Goal: Task Accomplishment & Management: Use online tool/utility

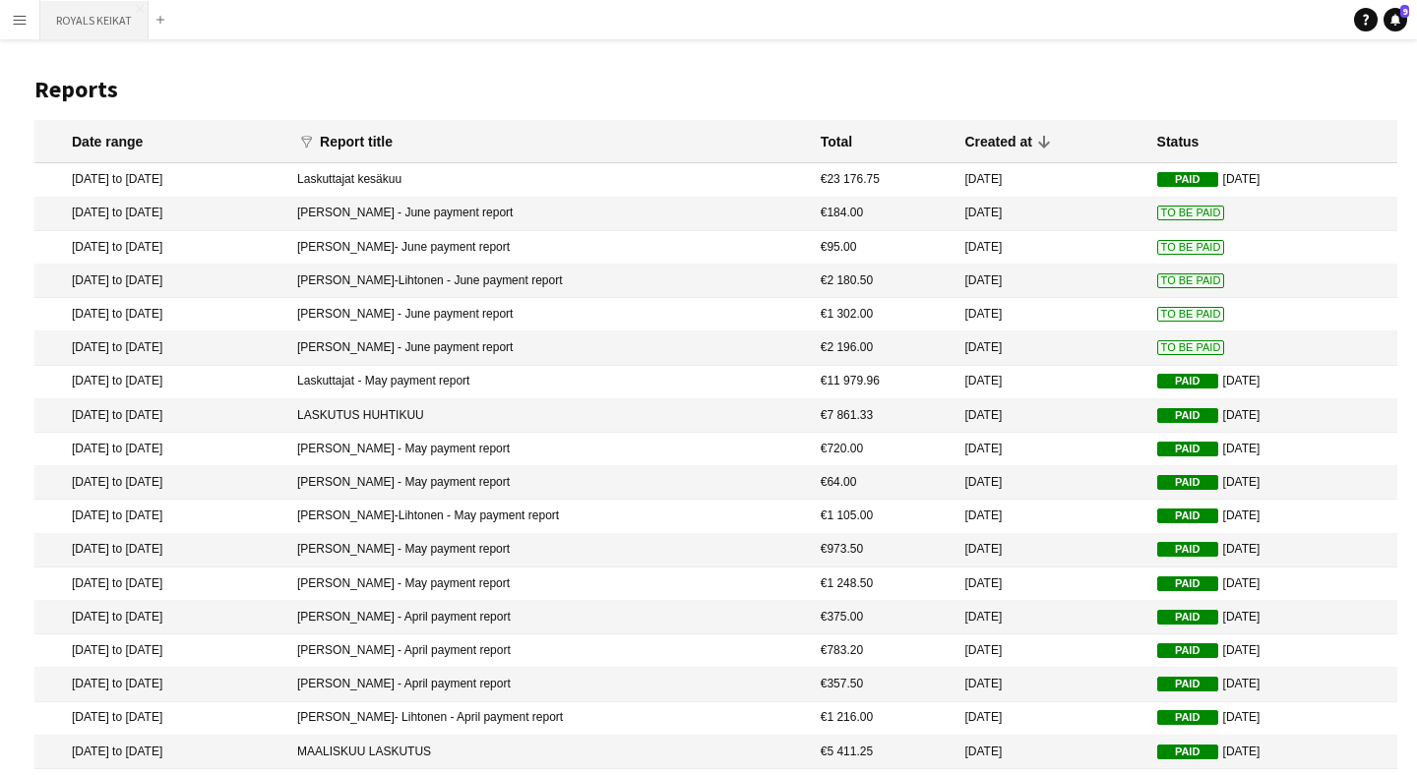
click at [70, 19] on button "ROYALS KEIKAT Close" at bounding box center [94, 20] width 108 height 38
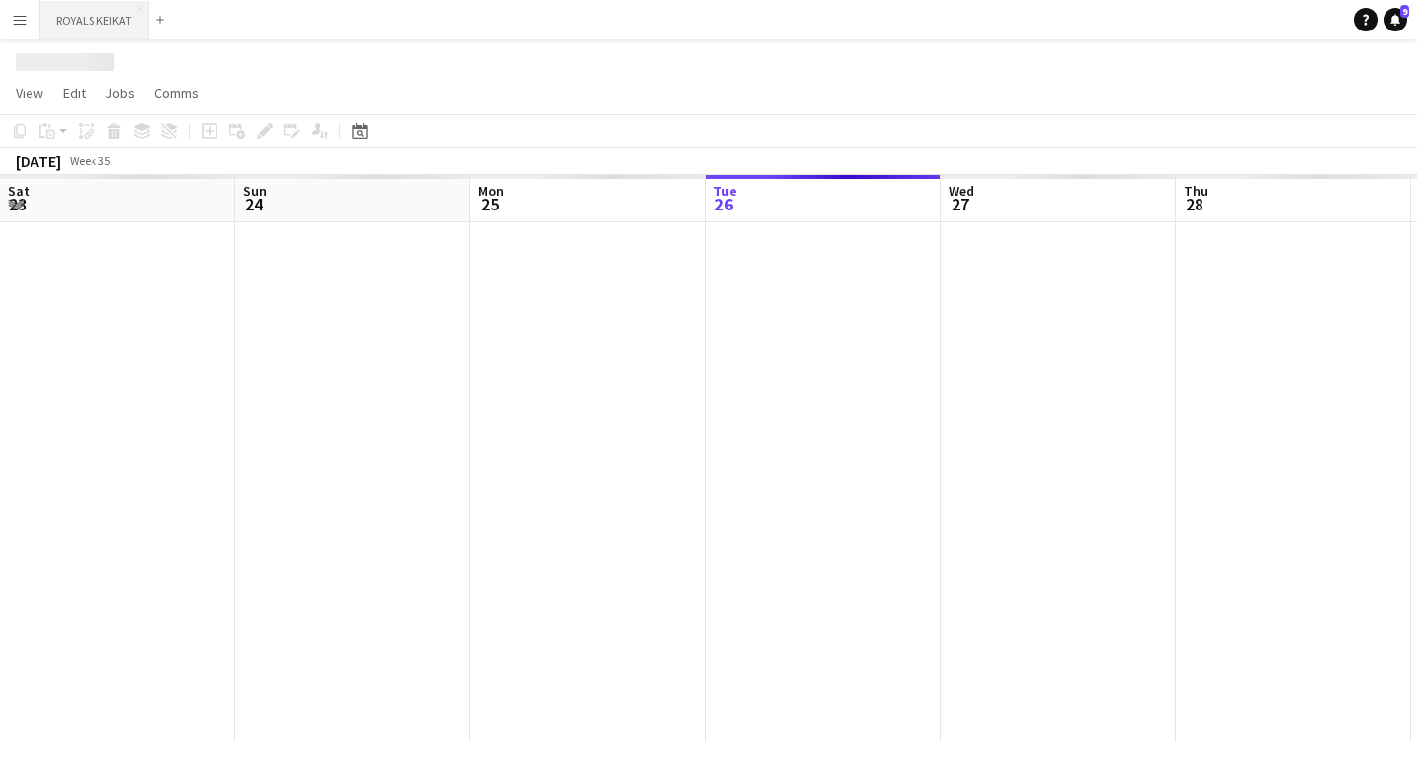
scroll to position [0, 470]
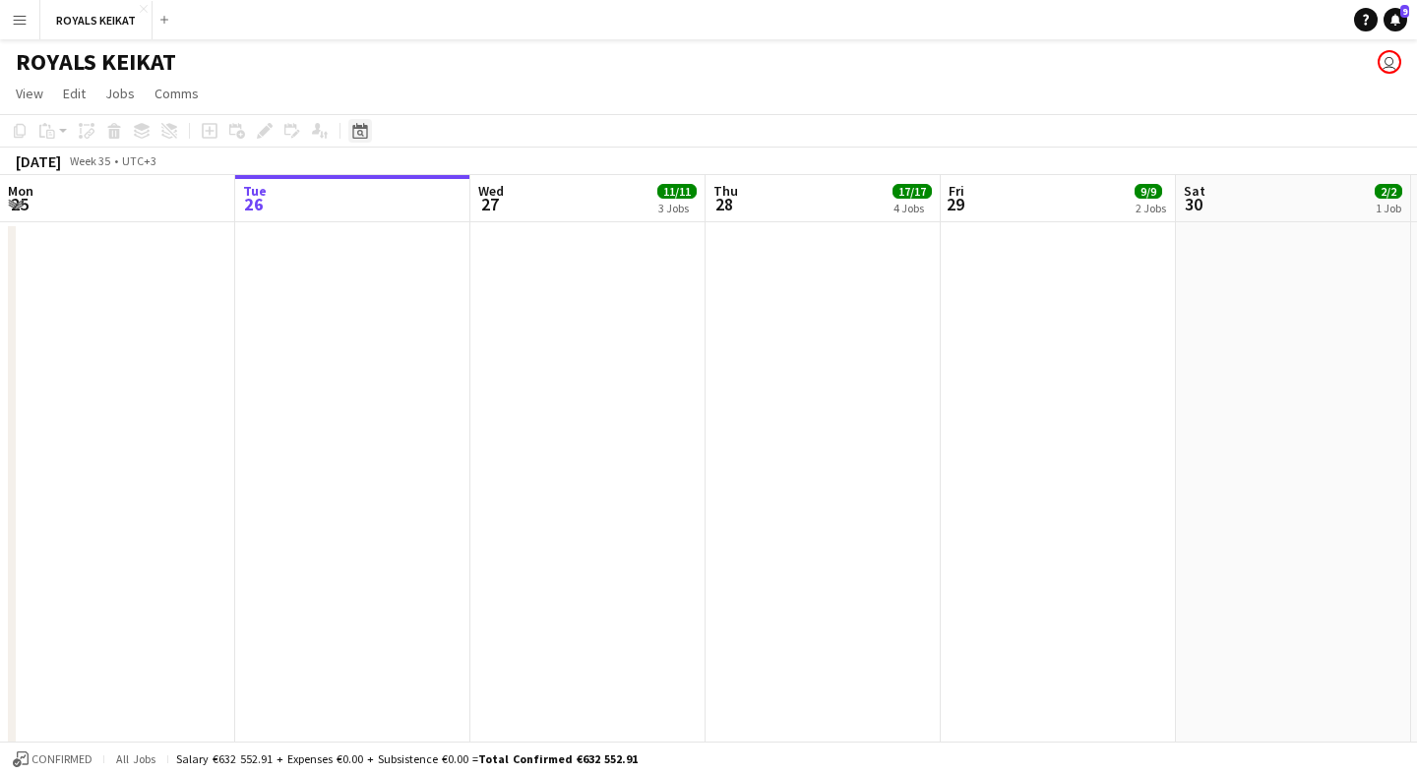
click at [370, 136] on div "Date picker" at bounding box center [360, 131] width 24 height 24
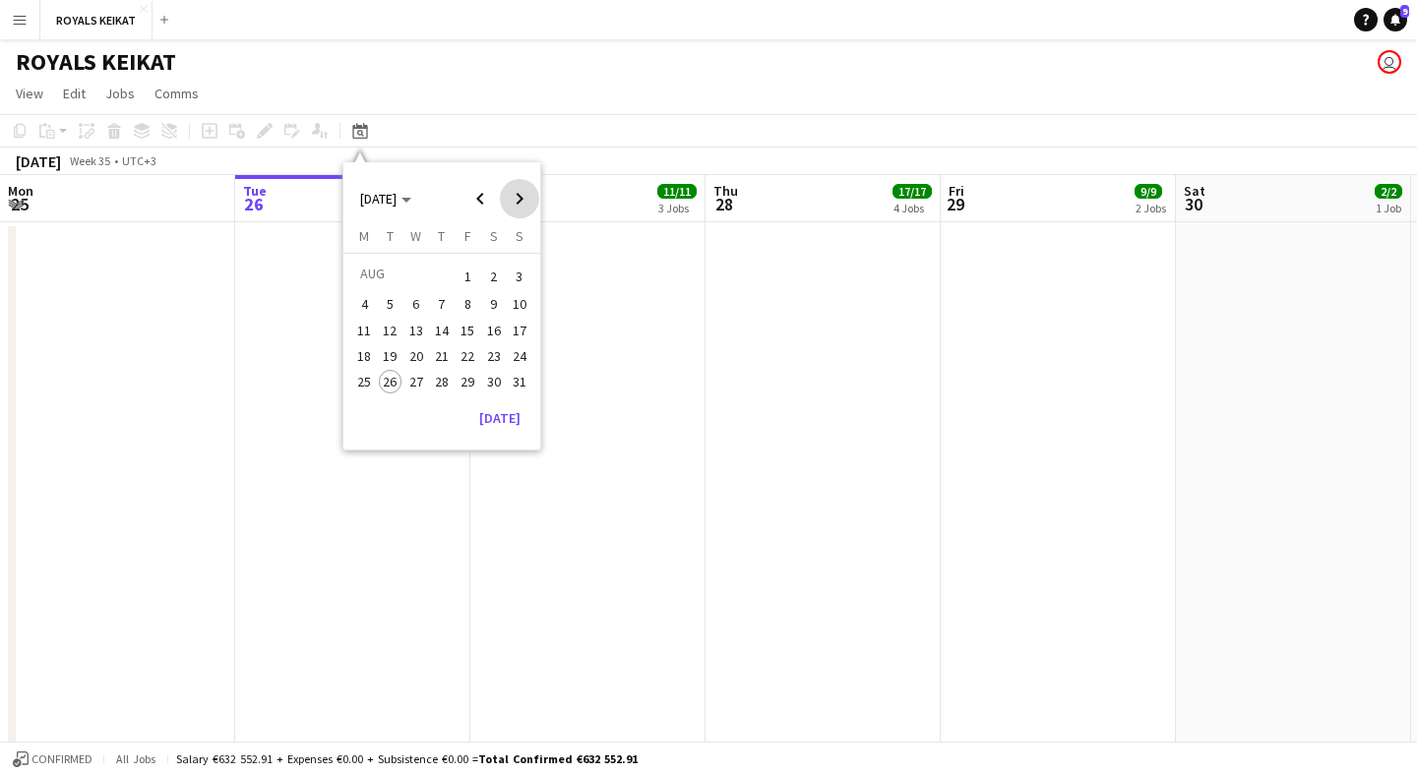
click at [527, 193] on span "Next month" at bounding box center [519, 198] width 39 height 39
click at [432, 301] on span "4" at bounding box center [442, 300] width 24 height 24
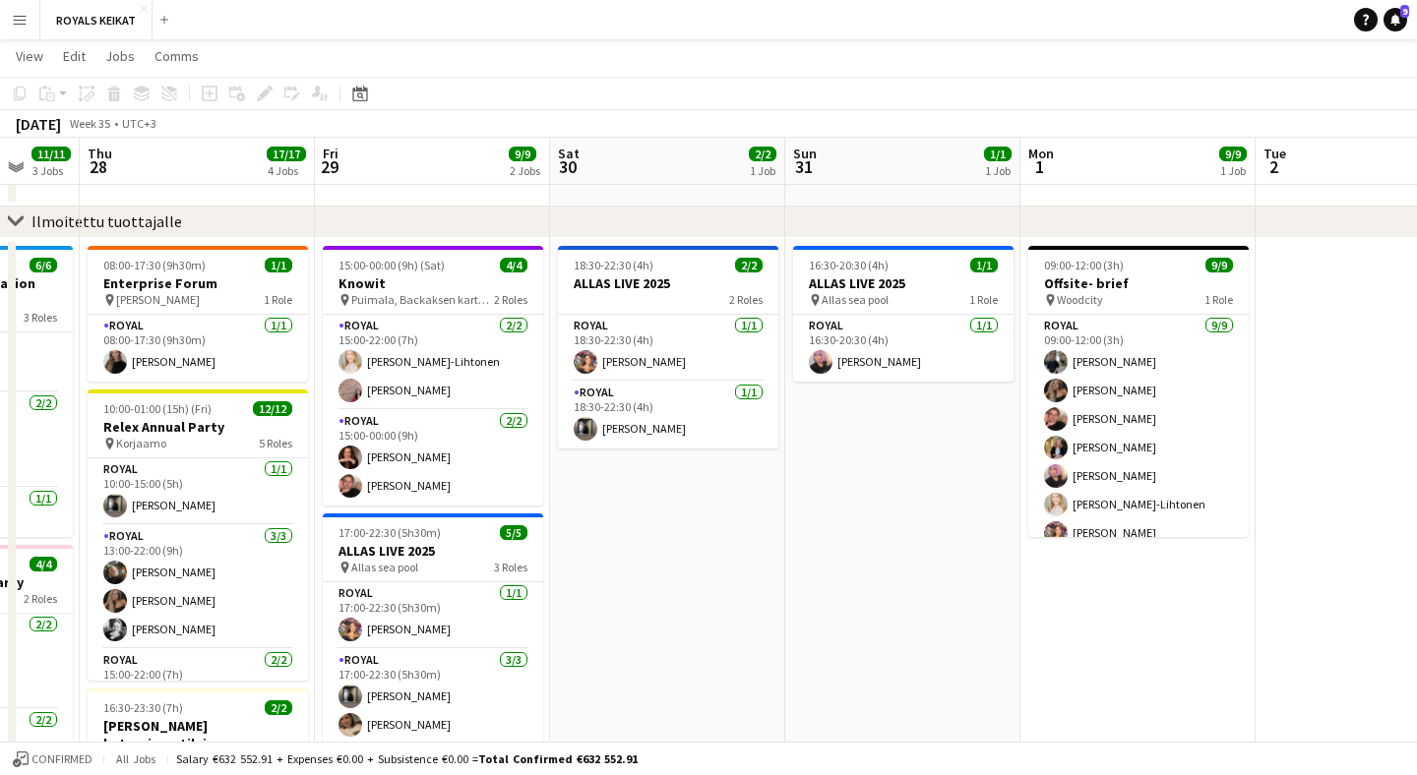
scroll to position [0, 565]
